Goal: Task Accomplishment & Management: Use online tool/utility

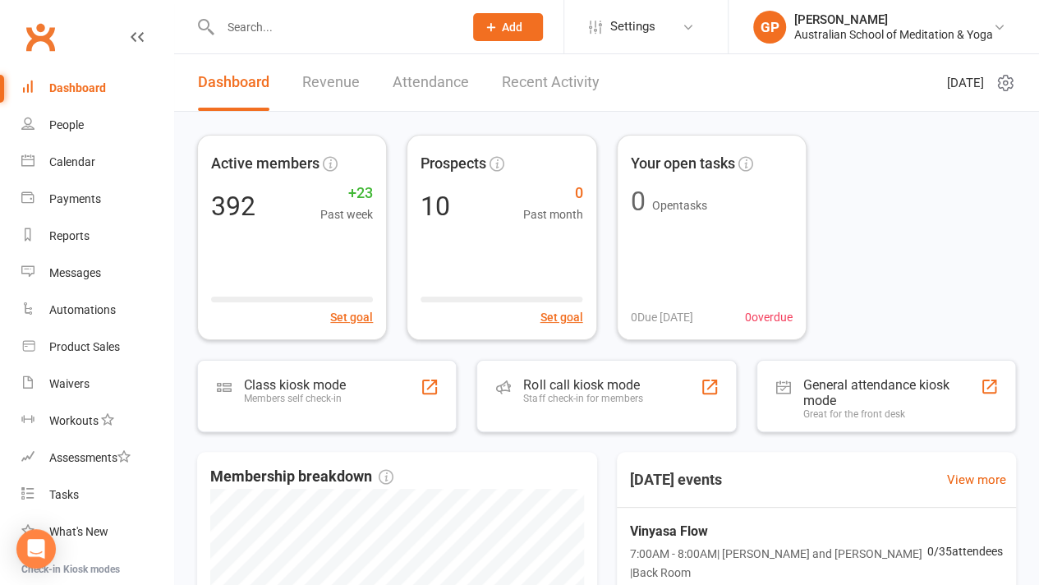
click at [996, 44] on li "GP Gayatri Phillips Australian School of Meditation & Yoga My profile My subscr…" at bounding box center [883, 26] width 311 height 53
click at [362, 403] on div "Class kiosk mode Members self check-in" at bounding box center [327, 396] width 273 height 76
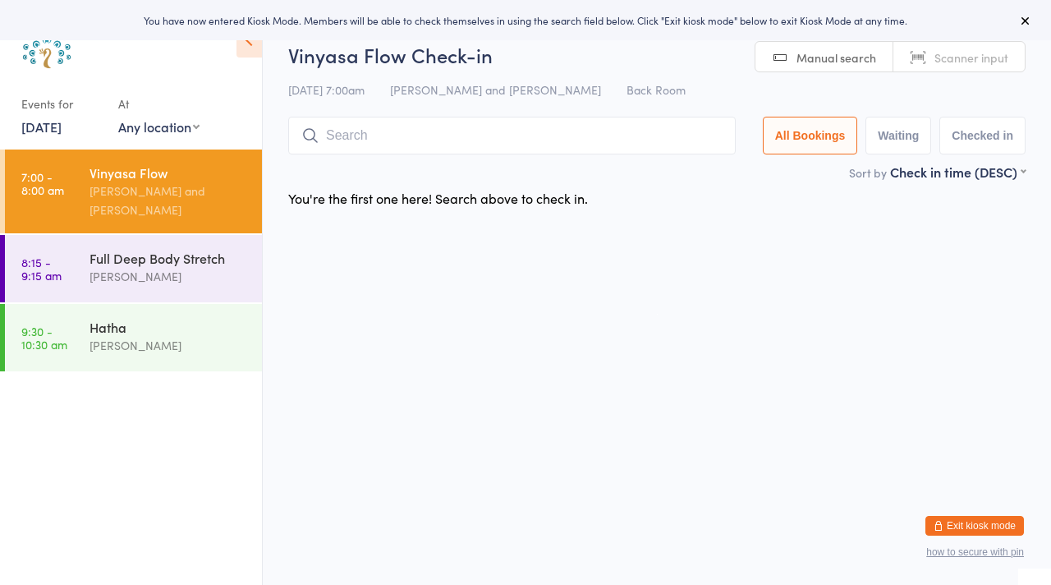
click at [971, 69] on link "Scanner input" at bounding box center [958, 57] width 131 height 31
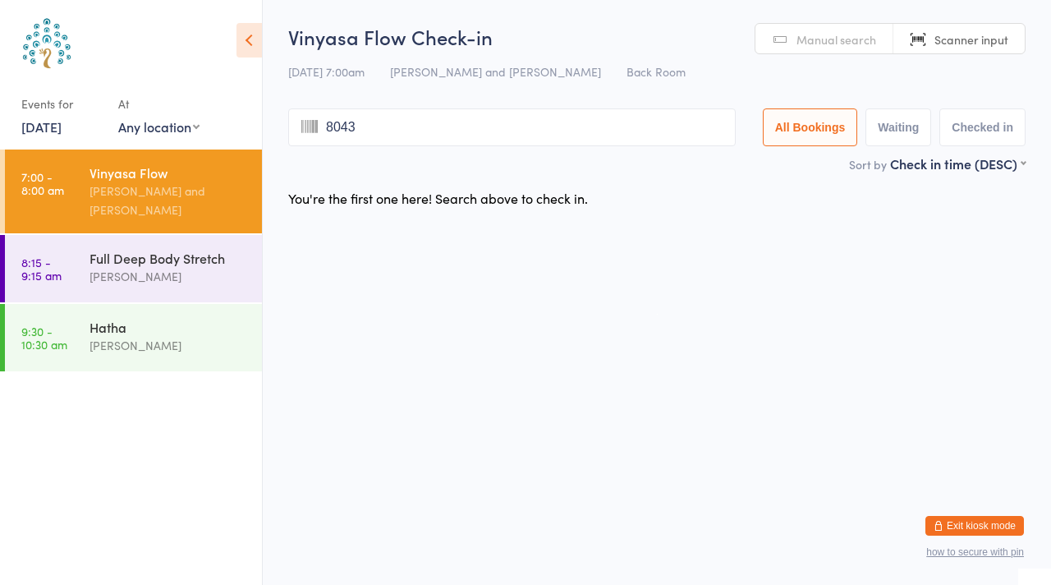
type input "8043"
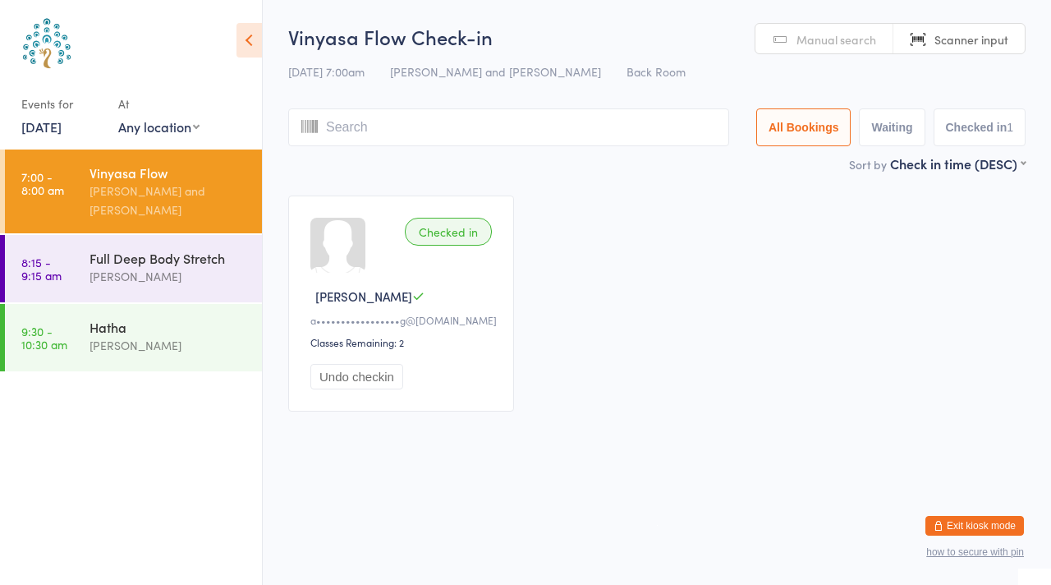
click at [793, 34] on link "Manual search" at bounding box center [824, 39] width 138 height 31
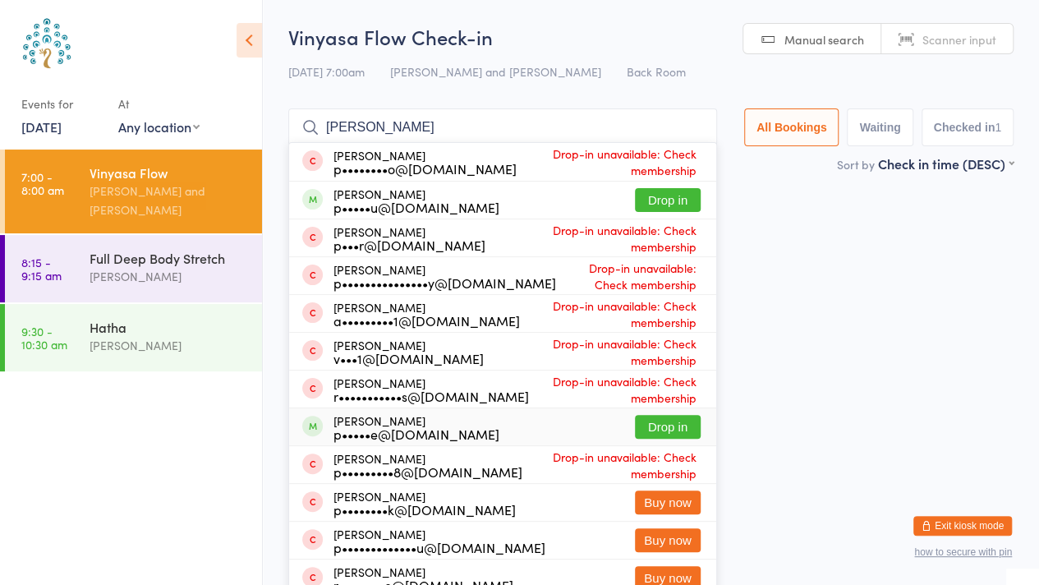
type input "[PERSON_NAME]"
click at [655, 426] on button "Drop in" at bounding box center [668, 427] width 66 height 24
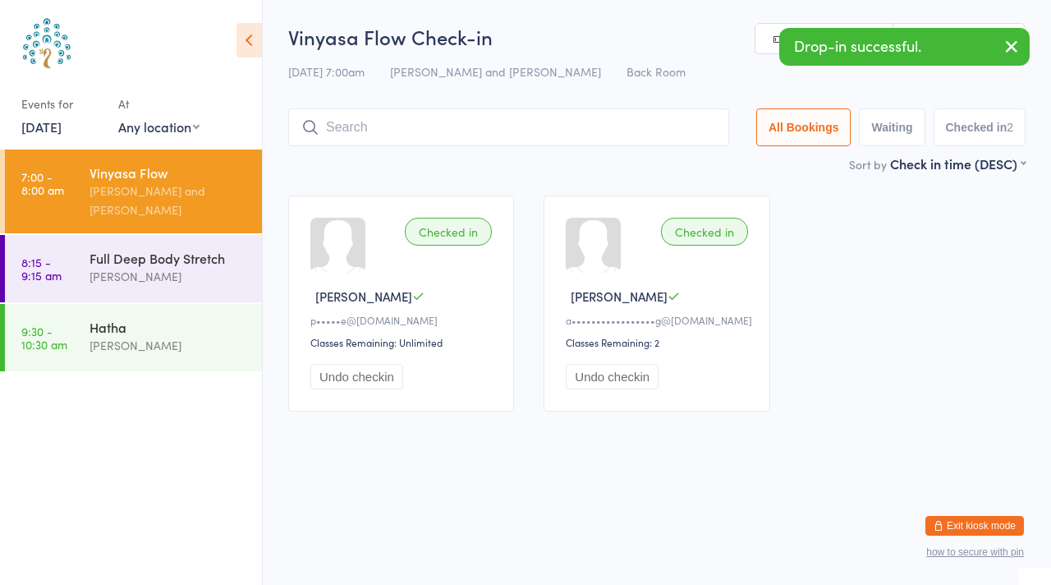
click at [1008, 48] on icon "button" at bounding box center [1012, 46] width 20 height 21
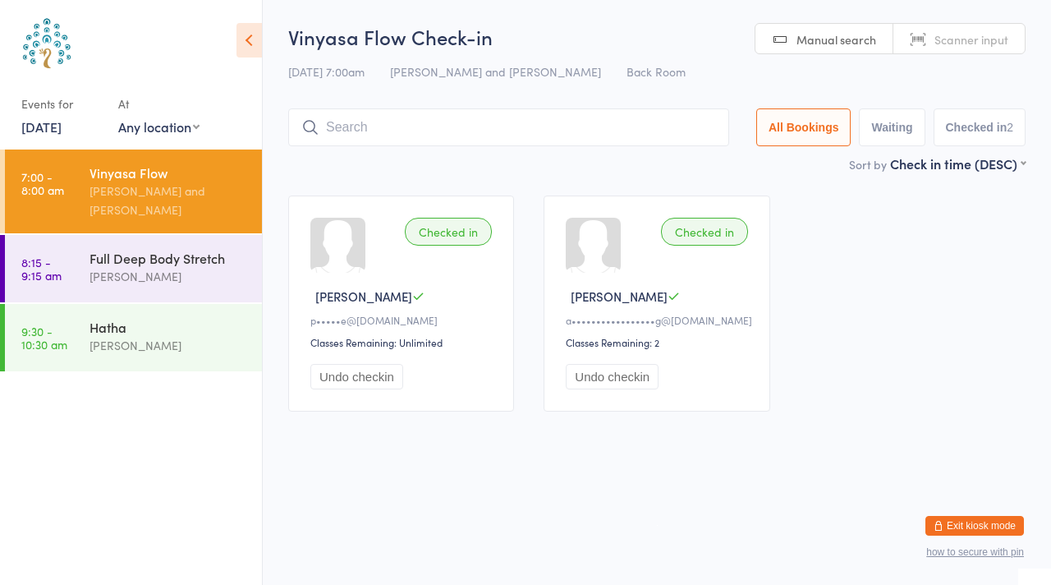
click at [1008, 48] on link "Scanner input" at bounding box center [958, 39] width 131 height 31
click at [810, 27] on link "Manual search" at bounding box center [824, 39] width 138 height 31
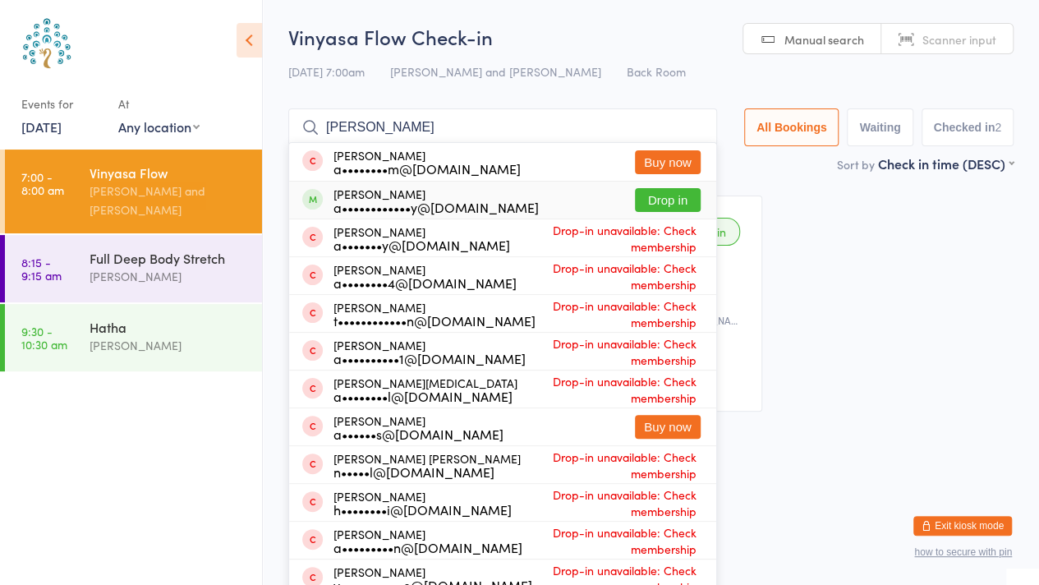
type input "[PERSON_NAME]"
click at [654, 200] on button "Drop in" at bounding box center [668, 200] width 66 height 24
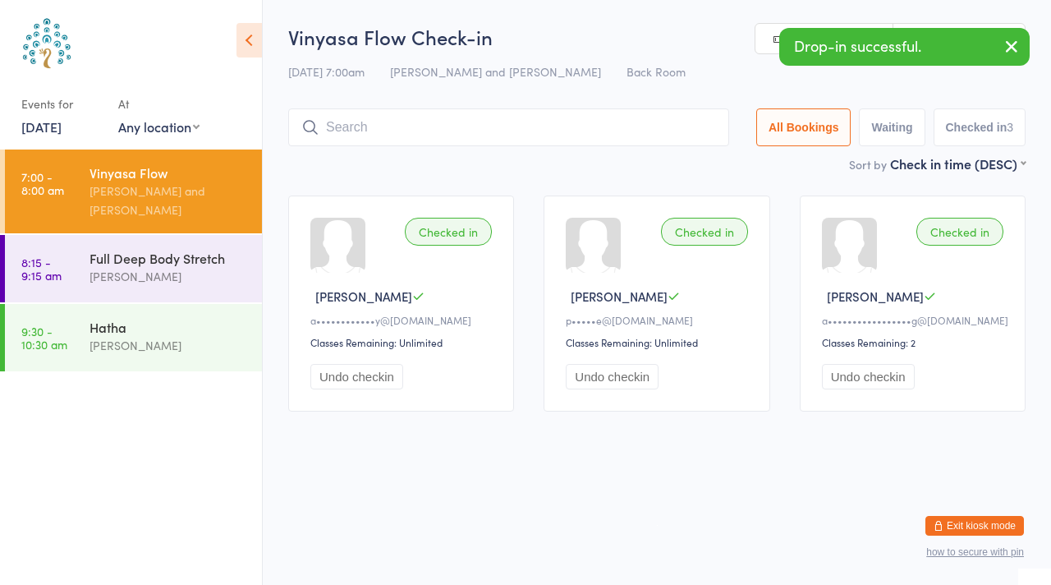
click at [1012, 48] on icon "button" at bounding box center [1012, 46] width 20 height 21
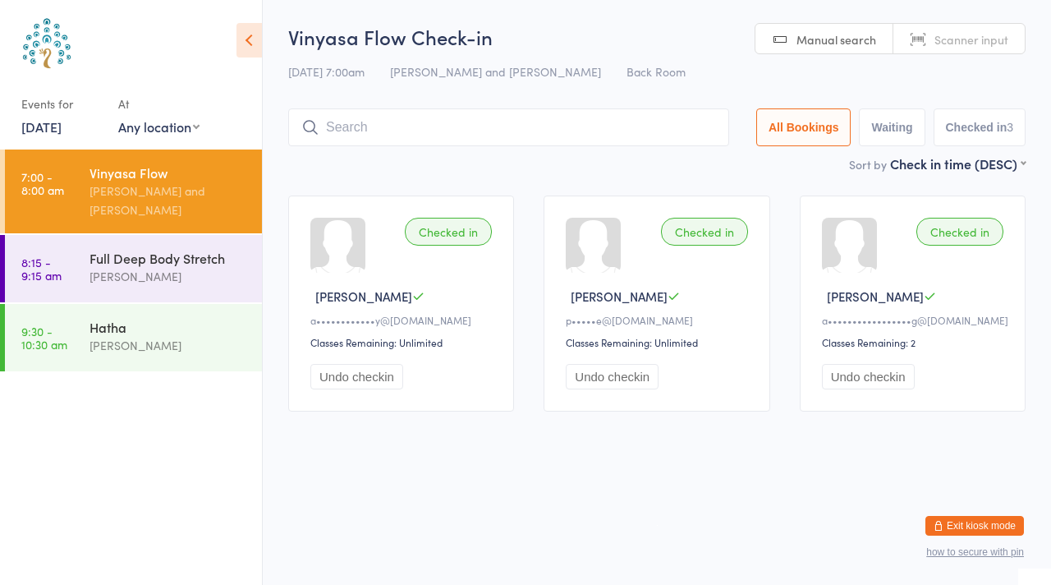
click at [972, 39] on span "Scanner input" at bounding box center [971, 39] width 74 height 16
type input "8783"
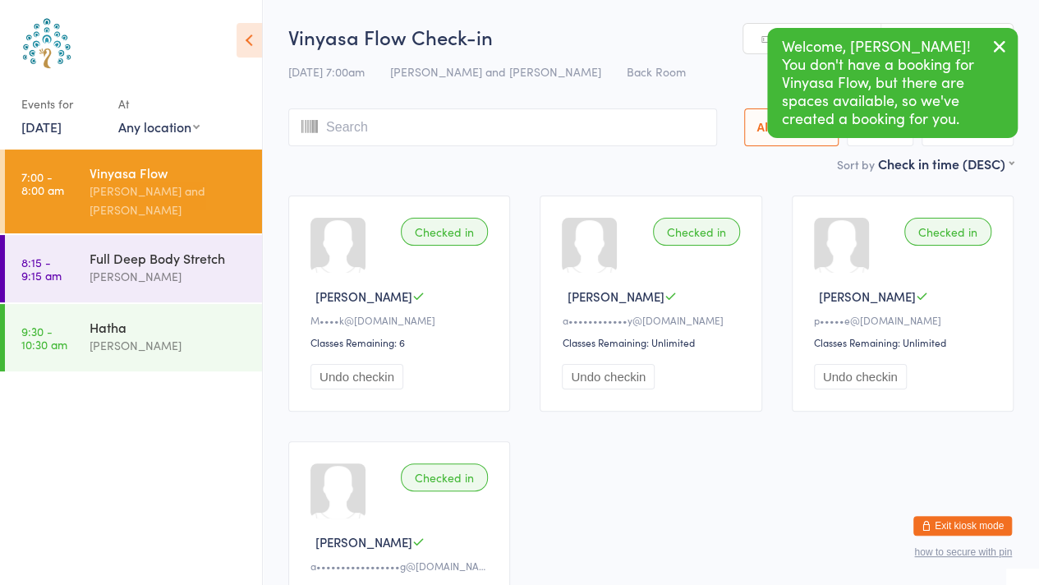
click at [165, 266] on div "Full Deep Body Stretch" at bounding box center [169, 258] width 158 height 18
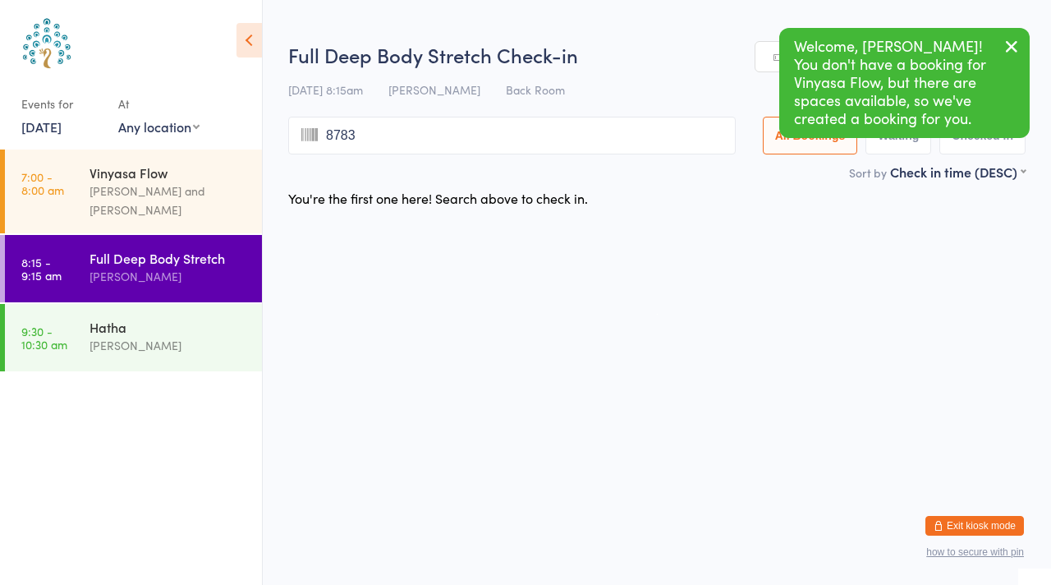
type input "8783"
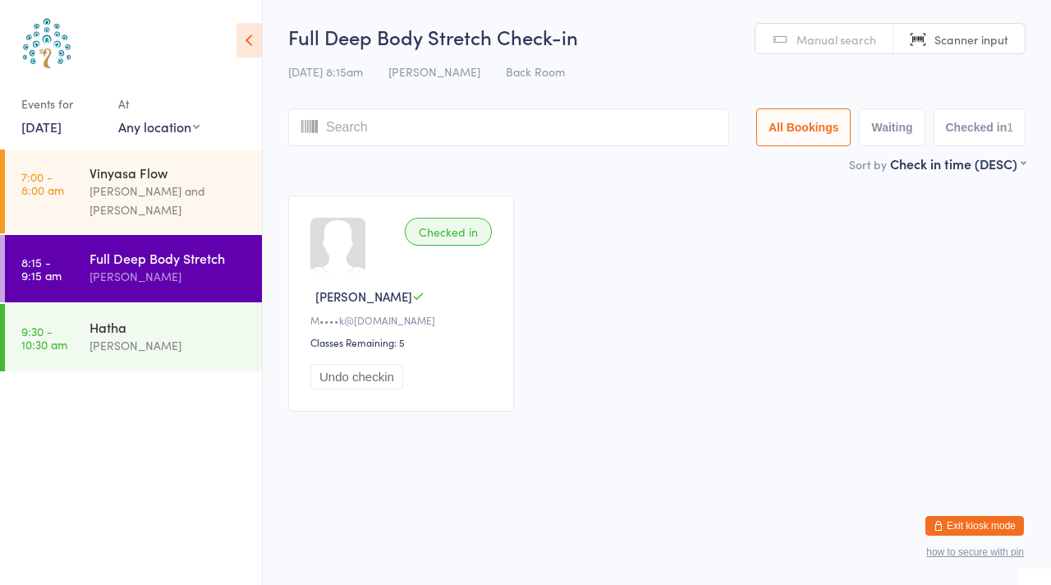
click at [139, 194] on div "[PERSON_NAME] and [PERSON_NAME]" at bounding box center [169, 200] width 158 height 38
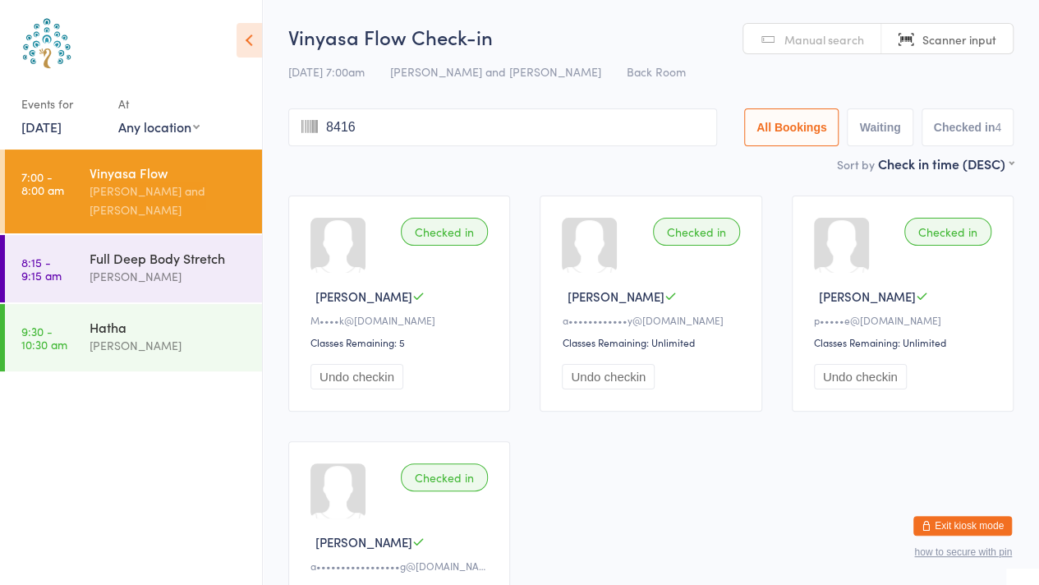
type input "8416"
type input "7138"
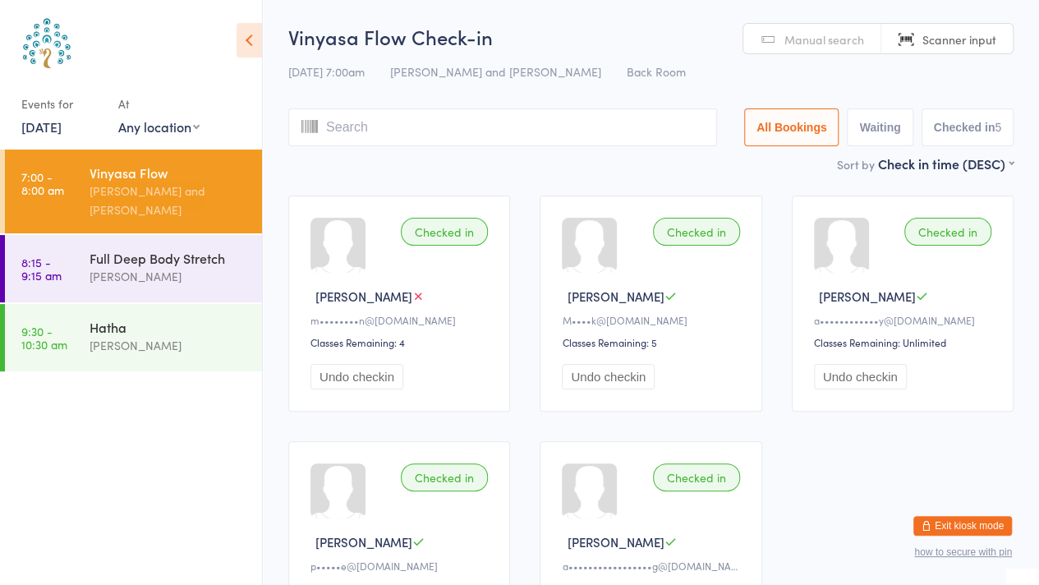
click at [783, 51] on link "Manual search" at bounding box center [812, 39] width 138 height 31
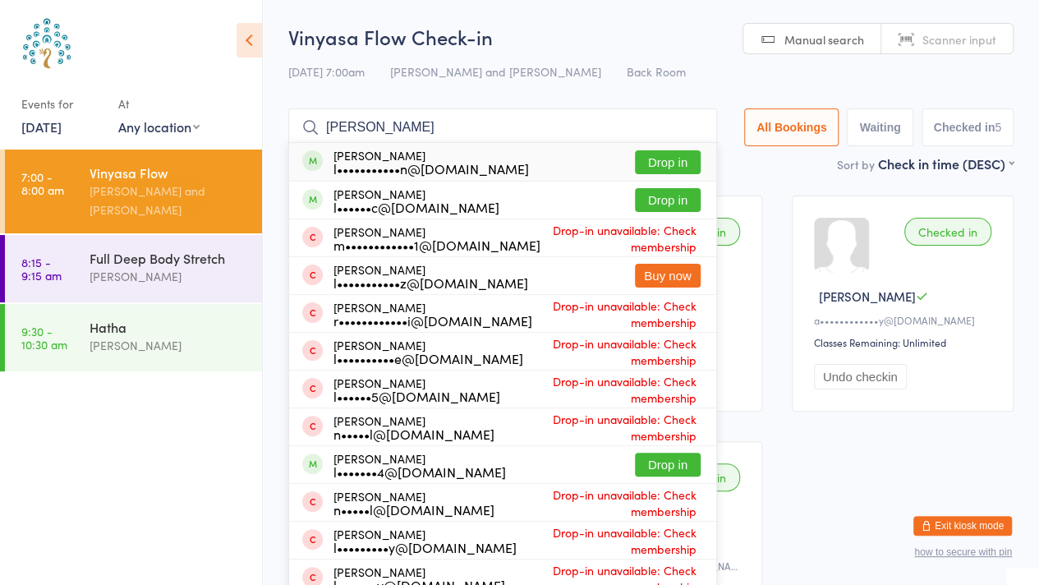
type input "[PERSON_NAME]"
click at [656, 170] on button "Drop in" at bounding box center [668, 162] width 66 height 24
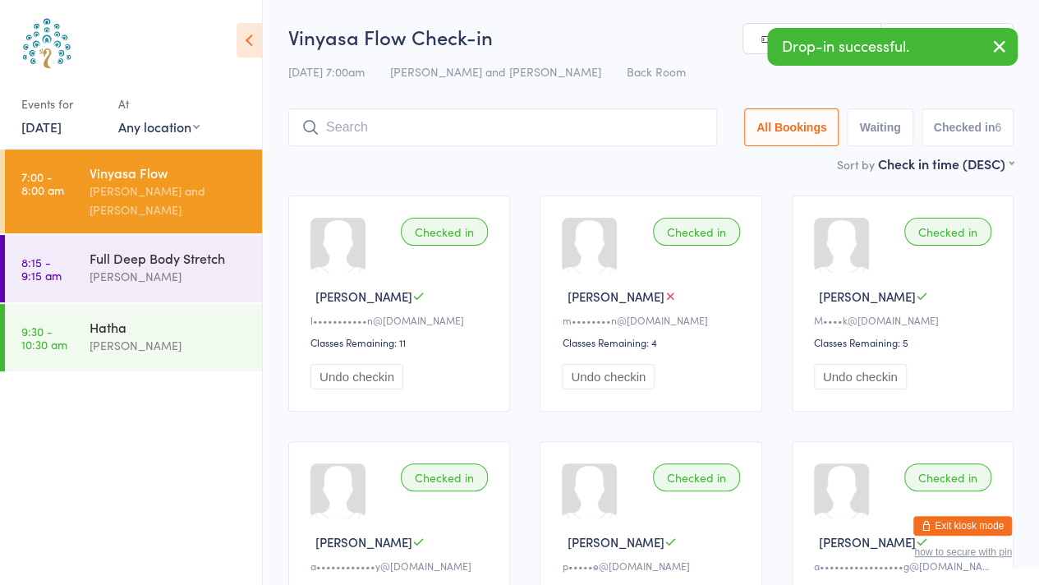
click at [1000, 55] on icon "button" at bounding box center [999, 46] width 20 height 21
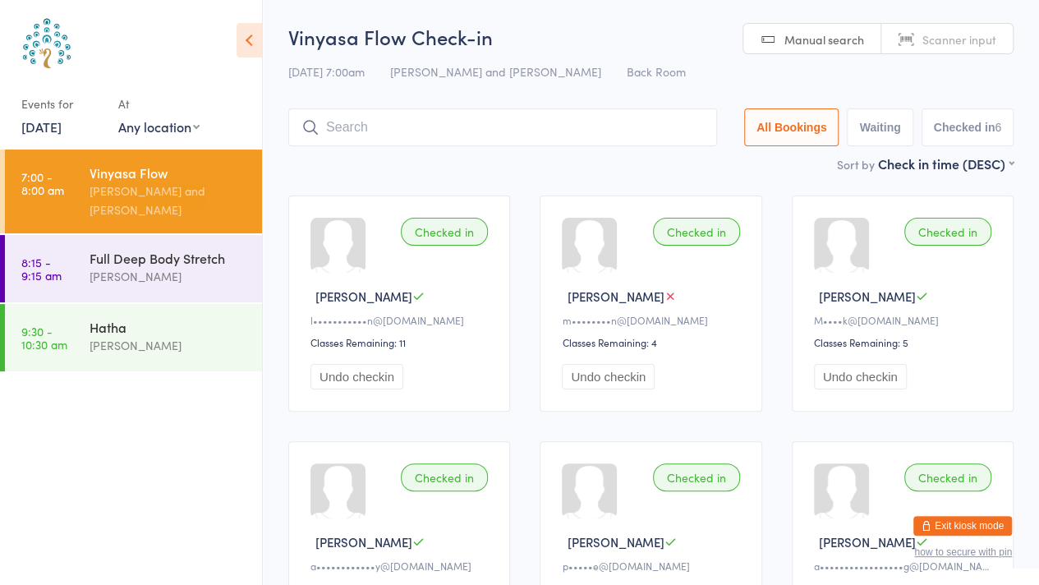
click at [1000, 55] on div "Vinyasa Flow Check-in [DATE] 7:00am [PERSON_NAME] and [PERSON_NAME] Back Room M…" at bounding box center [650, 88] width 725 height 131
click at [971, 42] on span "Scanner input" at bounding box center [959, 39] width 74 height 16
type input "8153"
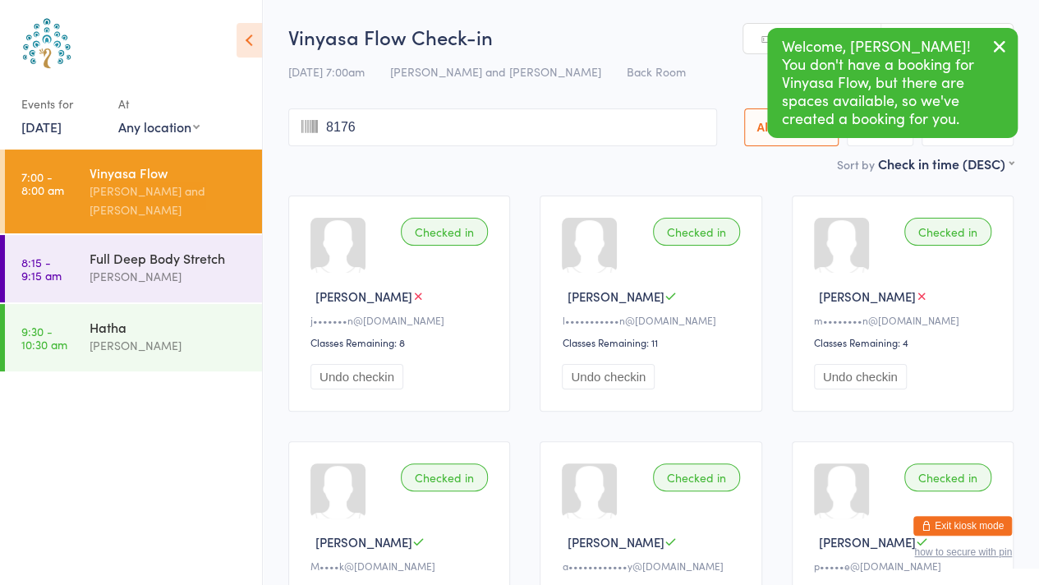
type input "8176"
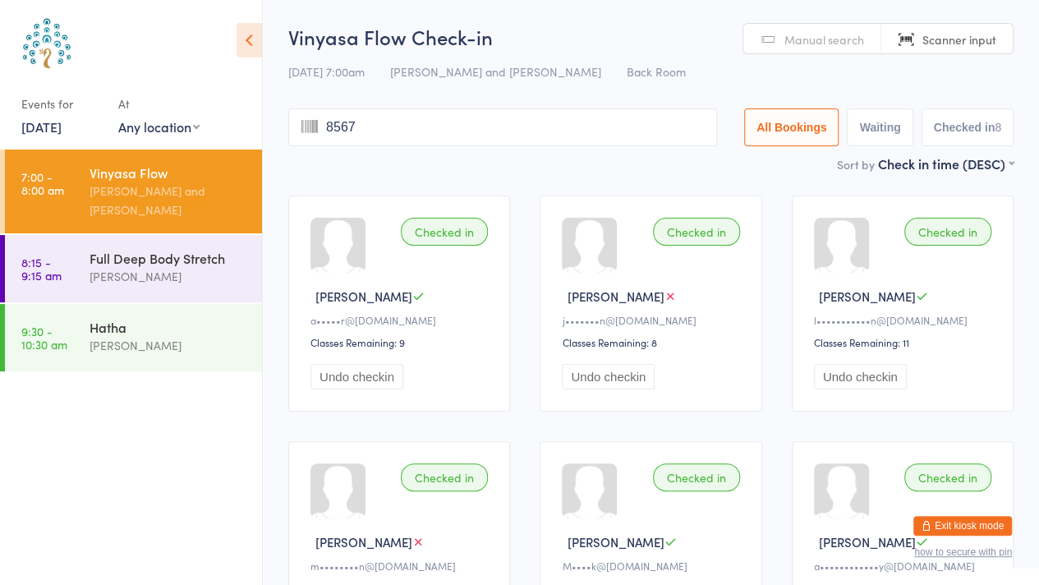
type input "8567"
type input "8570"
click at [812, 53] on link "Manual search" at bounding box center [812, 39] width 138 height 31
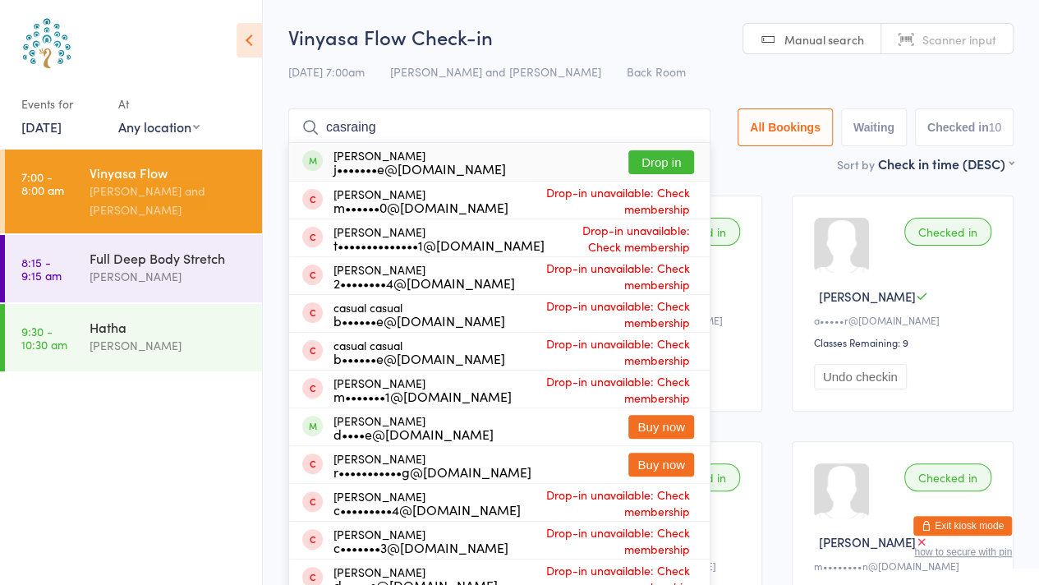
type input "casraing"
click at [670, 161] on button "Drop in" at bounding box center [661, 162] width 66 height 24
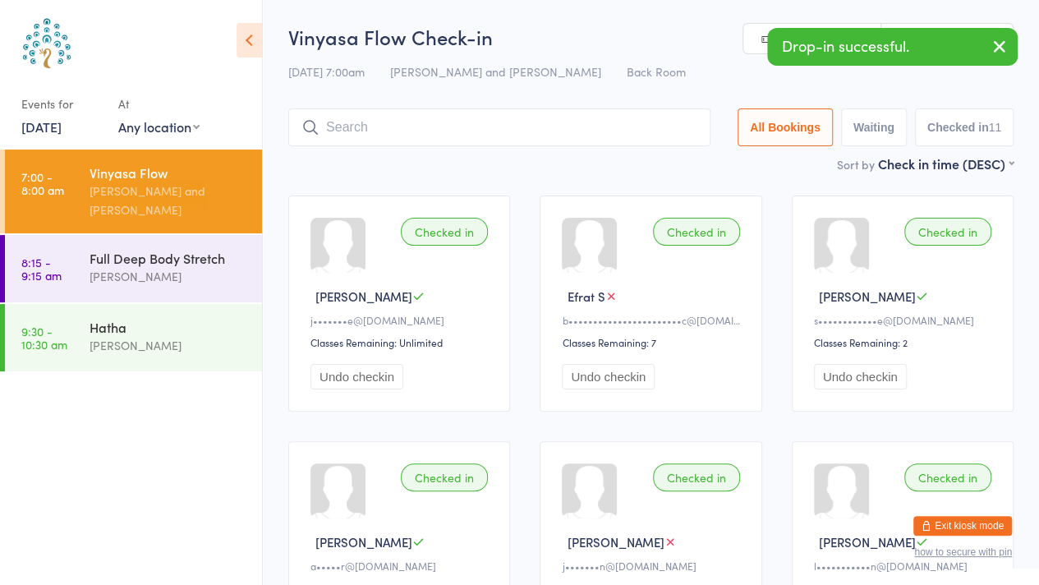
click at [996, 52] on icon "button" at bounding box center [999, 46] width 20 height 21
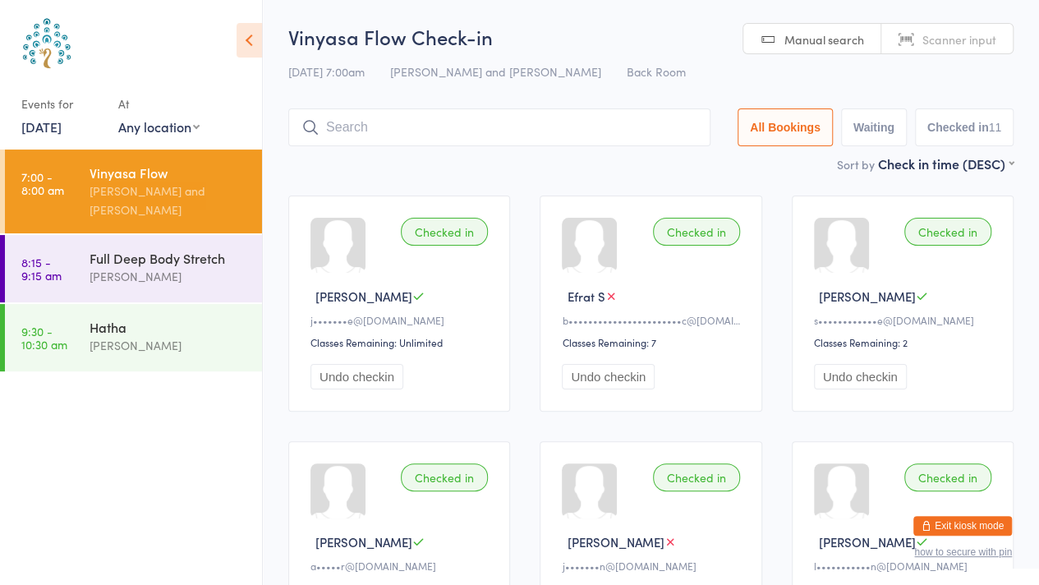
click at [988, 46] on span "Scanner input" at bounding box center [959, 39] width 74 height 16
click at [824, 40] on span "Manual search" at bounding box center [824, 39] width 80 height 16
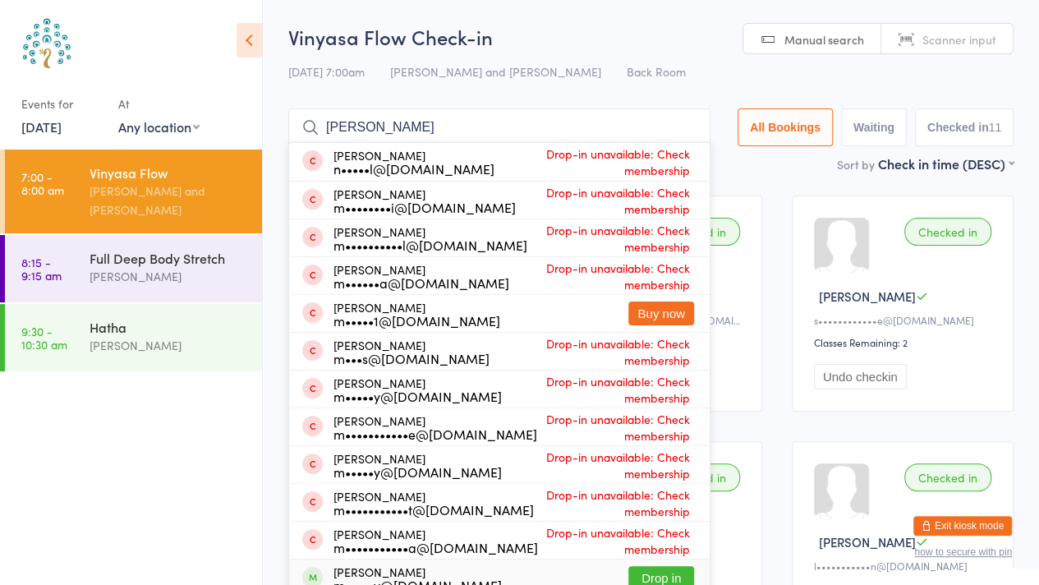
type input "[PERSON_NAME]"
click at [652, 571] on button "Drop in" at bounding box center [661, 578] width 66 height 24
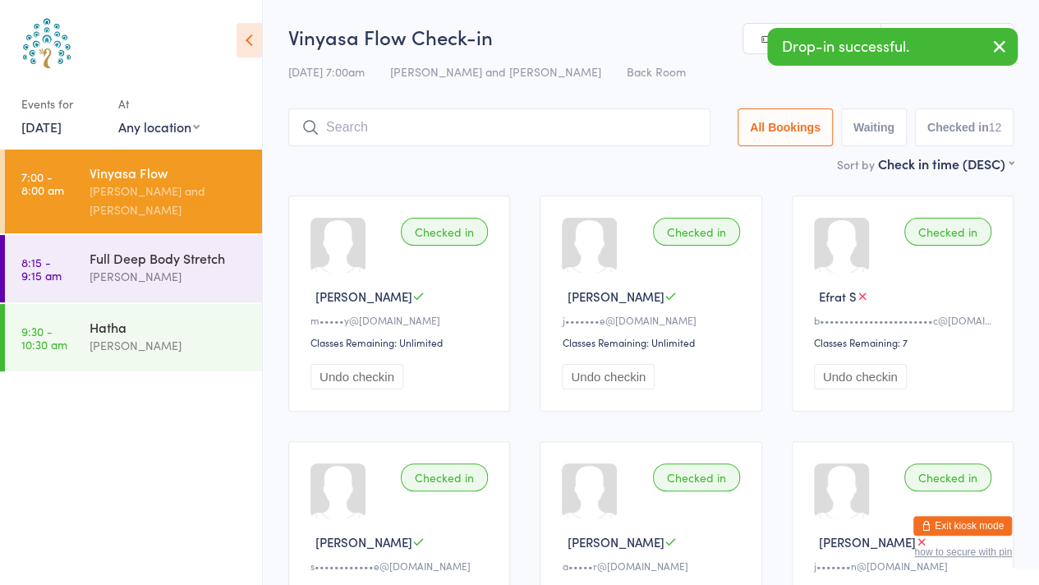
click at [997, 42] on icon "button" at bounding box center [999, 46] width 20 height 21
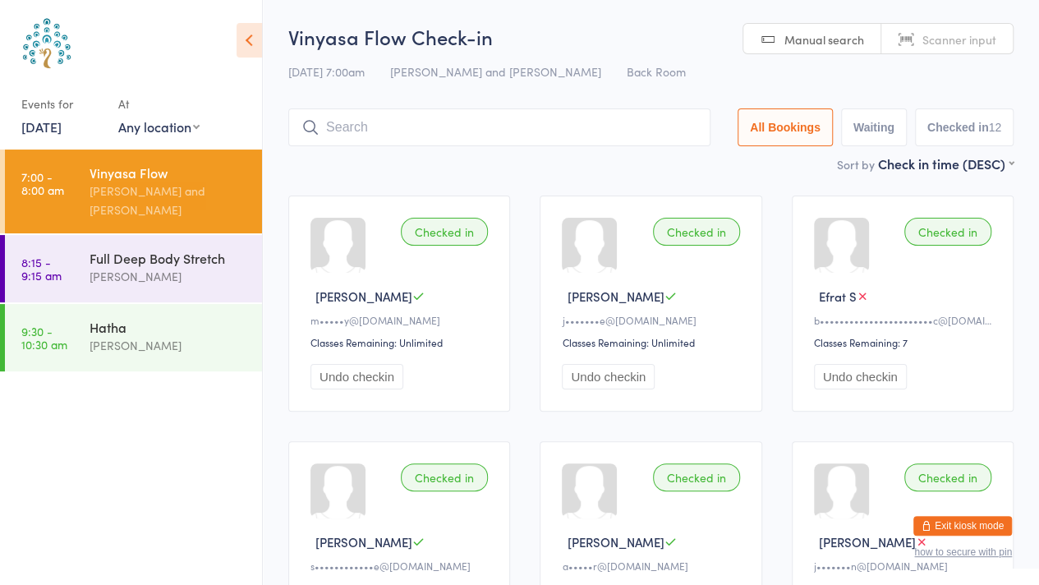
click at [997, 42] on link "Scanner input" at bounding box center [946, 39] width 131 height 31
